Goal: Task Accomplishment & Management: Manage account settings

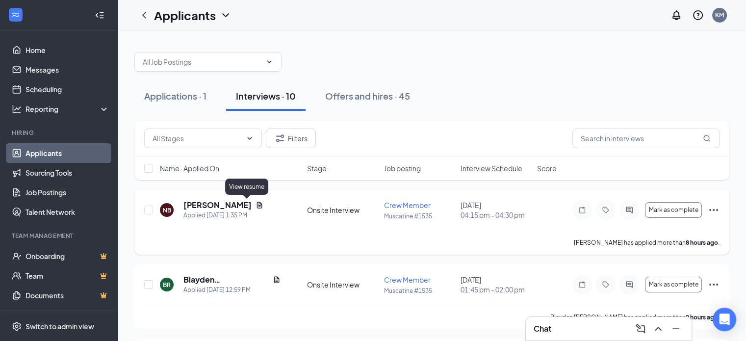
click at [256, 203] on icon "Document" at bounding box center [260, 205] width 8 height 8
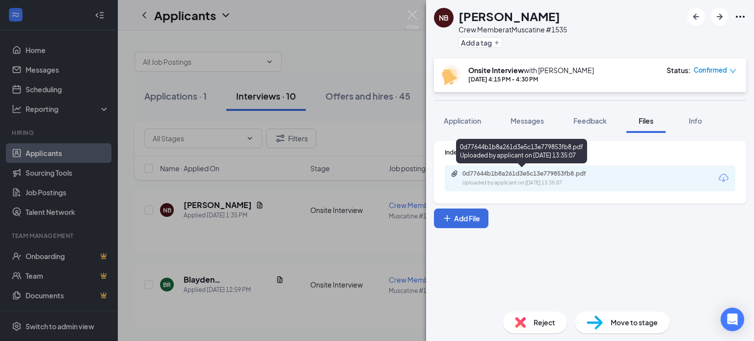
click at [557, 180] on div "Uploaded by applicant on [DATE] 13:35:07" at bounding box center [535, 183] width 147 height 8
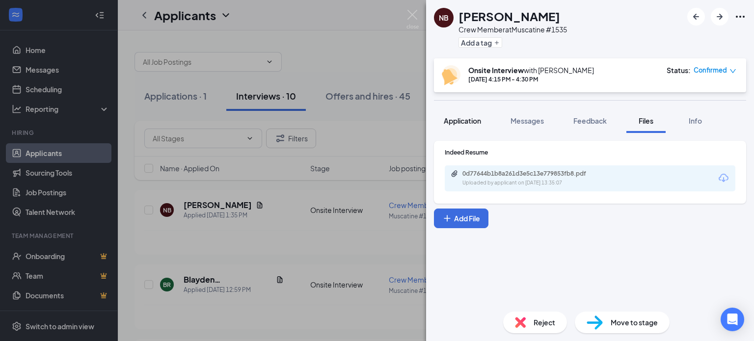
click at [457, 125] on button "Application" at bounding box center [462, 120] width 57 height 25
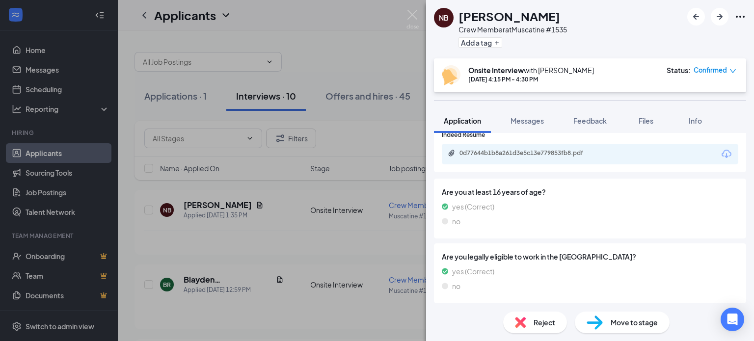
scroll to position [345, 0]
click at [330, 51] on div "NB [PERSON_NAME] Crew Member at [GEOGRAPHIC_DATA] #1535 Add a tag Onsite Interv…" at bounding box center [377, 170] width 754 height 341
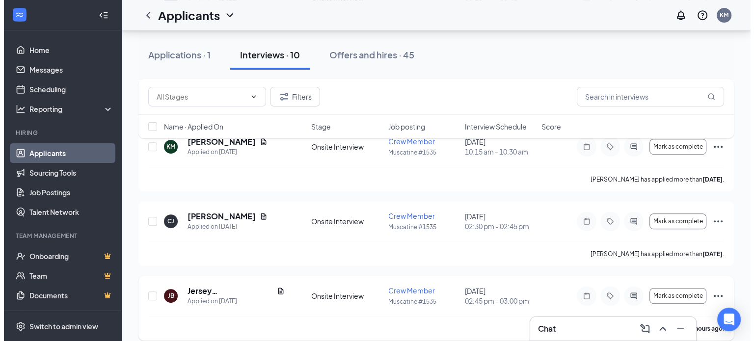
scroll to position [540, 0]
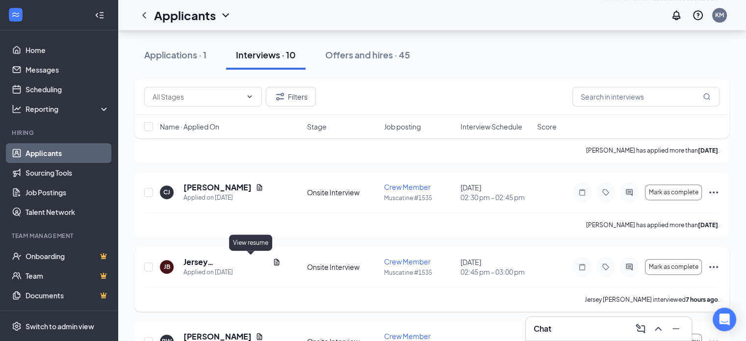
click at [273, 259] on icon "Document" at bounding box center [277, 262] width 8 height 8
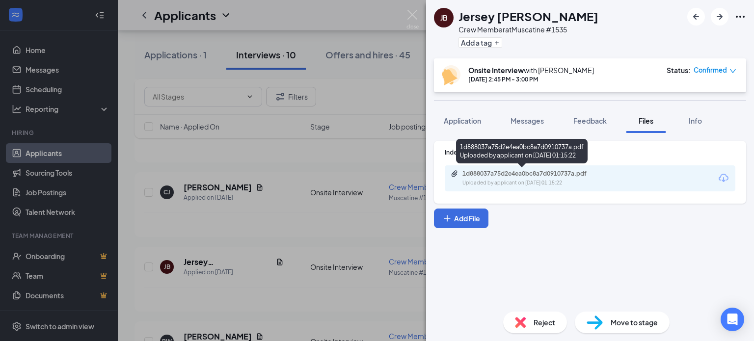
click at [549, 178] on div "1d888037a75d2e4ea0bc8a7d0910737a.pdf Uploaded by applicant on [DATE] 01:15:22" at bounding box center [529, 178] width 159 height 17
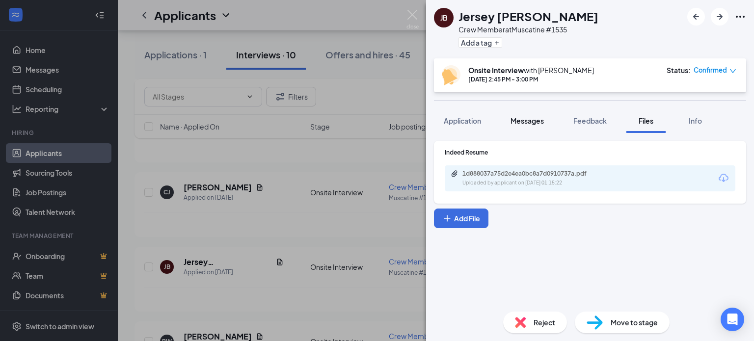
click at [534, 116] on div "Messages" at bounding box center [526, 121] width 33 height 10
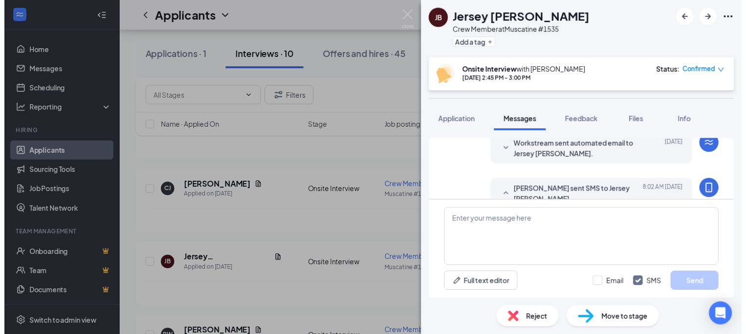
scroll to position [167, 0]
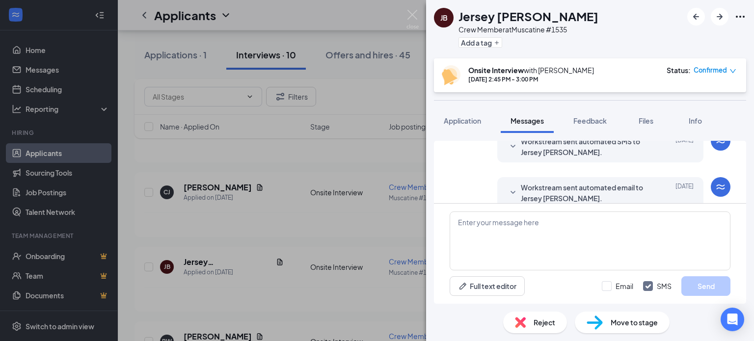
click at [369, 155] on div "JB Jersey [PERSON_NAME] Crew Member at [GEOGRAPHIC_DATA] #1535 Add a tag Onsite…" at bounding box center [377, 170] width 754 height 341
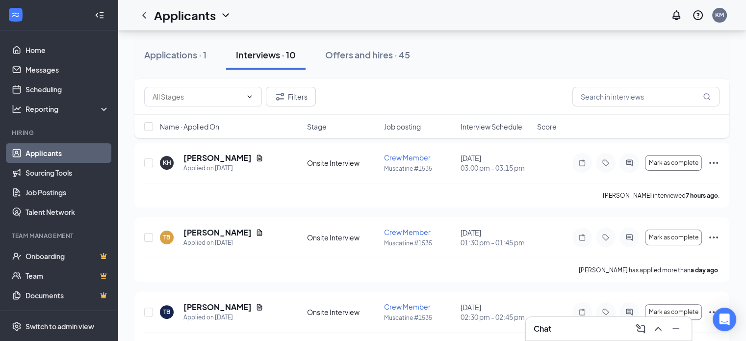
scroll to position [147, 0]
